Goal: Navigation & Orientation: Find specific page/section

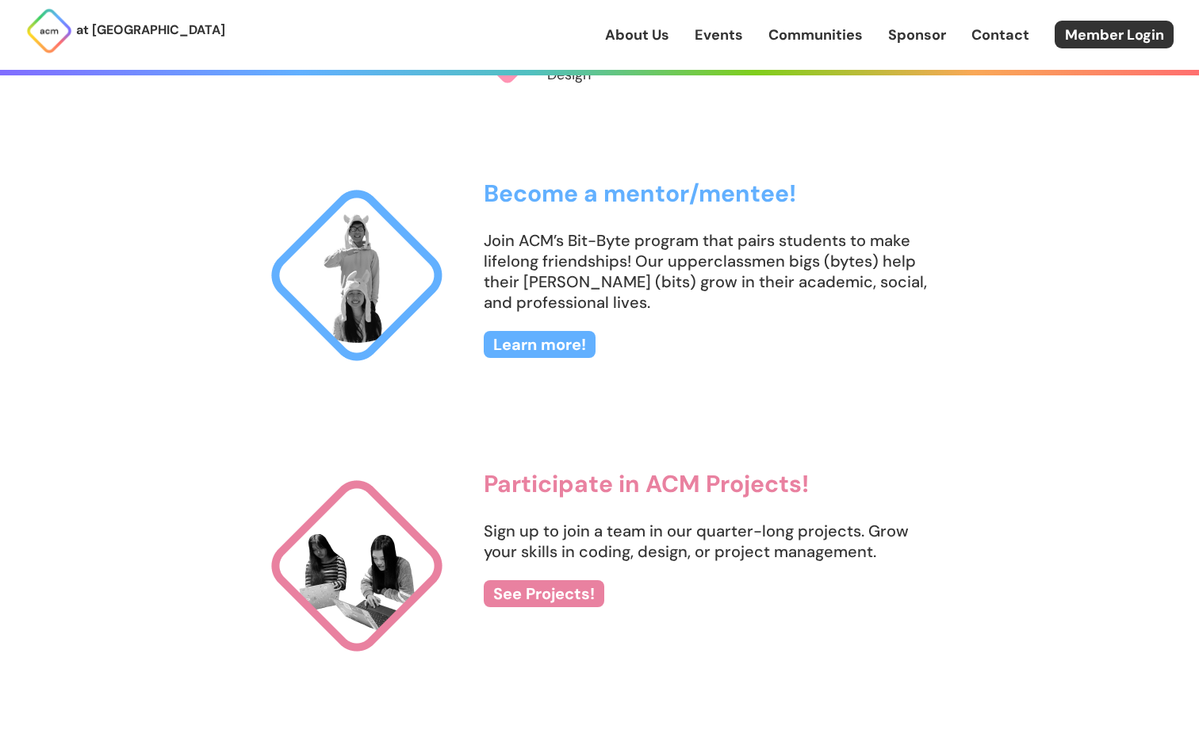
scroll to position [1574, 0]
click at [565, 342] on link "Learn more!" at bounding box center [540, 343] width 112 height 27
click at [525, 599] on link "See Projects!" at bounding box center [544, 592] width 121 height 27
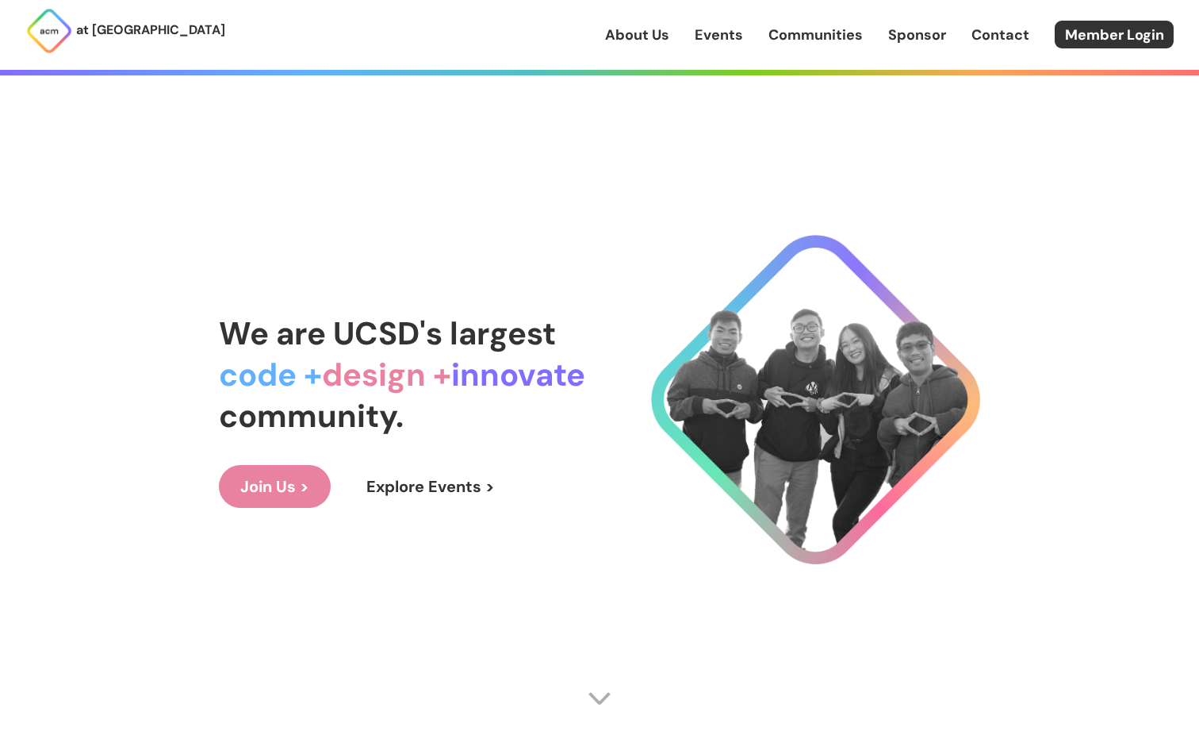
click at [282, 489] on link "Join Us >" at bounding box center [275, 486] width 112 height 43
